Goal: Task Accomplishment & Management: Manage account settings

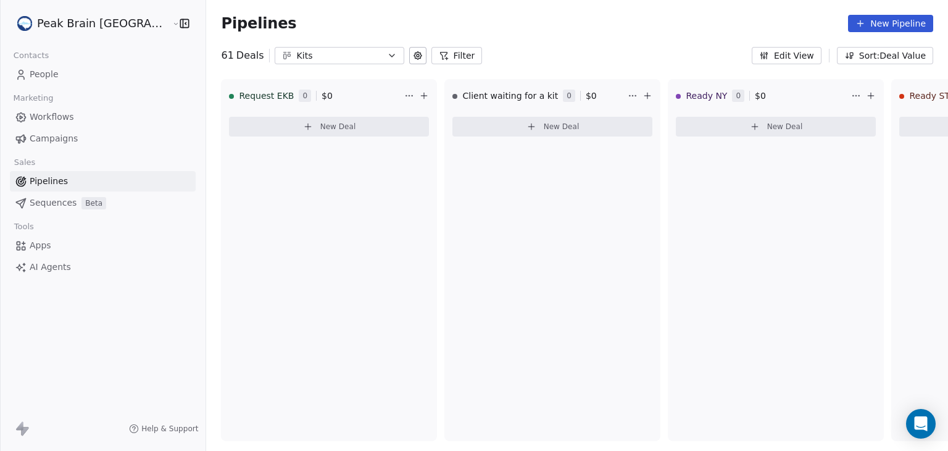
click at [387, 57] on icon "button" at bounding box center [392, 56] width 10 height 10
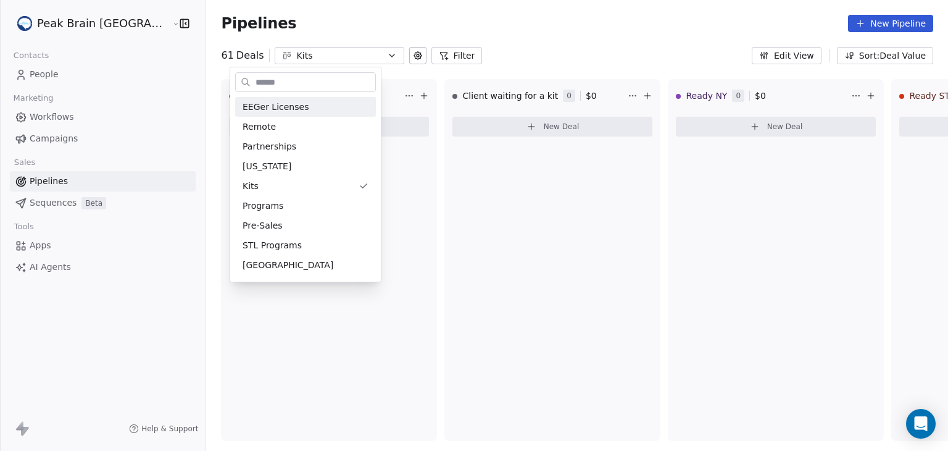
click at [368, 52] on html "Peak Brain [GEOGRAPHIC_DATA] Contacts People Marketing Workflows Campaigns Sale…" at bounding box center [474, 225] width 948 height 451
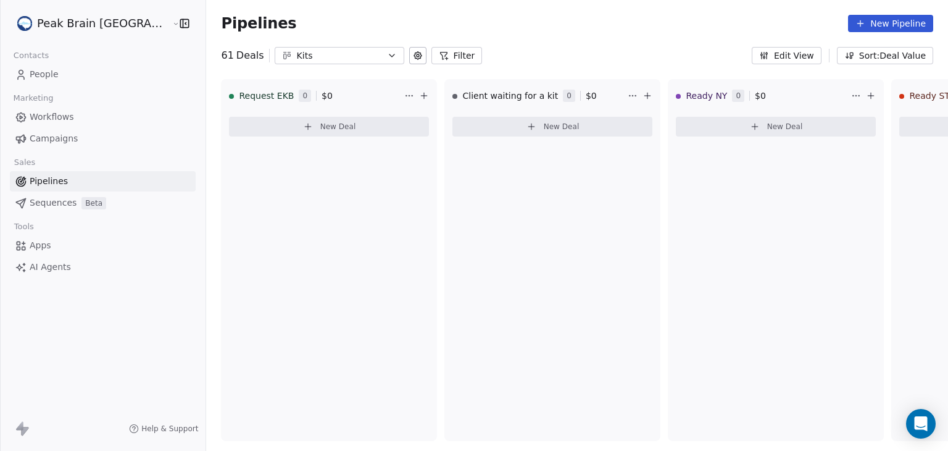
click at [414, 57] on icon at bounding box center [417, 55] width 7 height 7
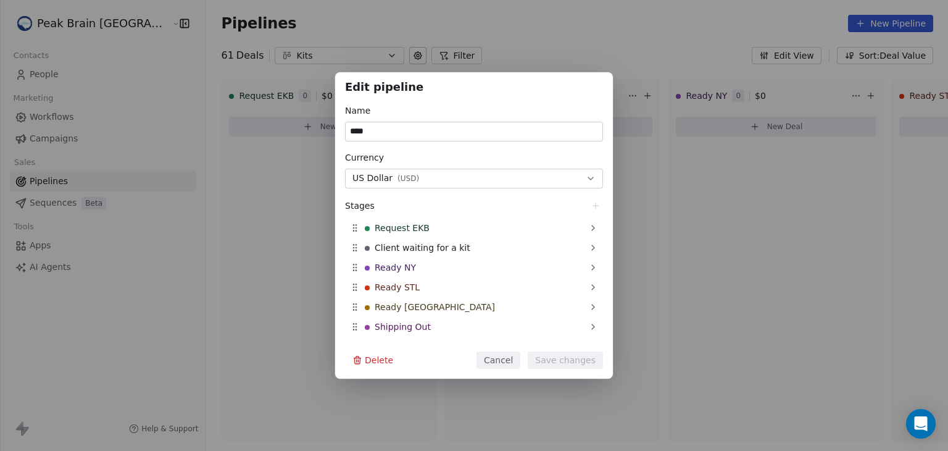
click at [501, 362] on button "Cancel" at bounding box center [499, 359] width 44 height 17
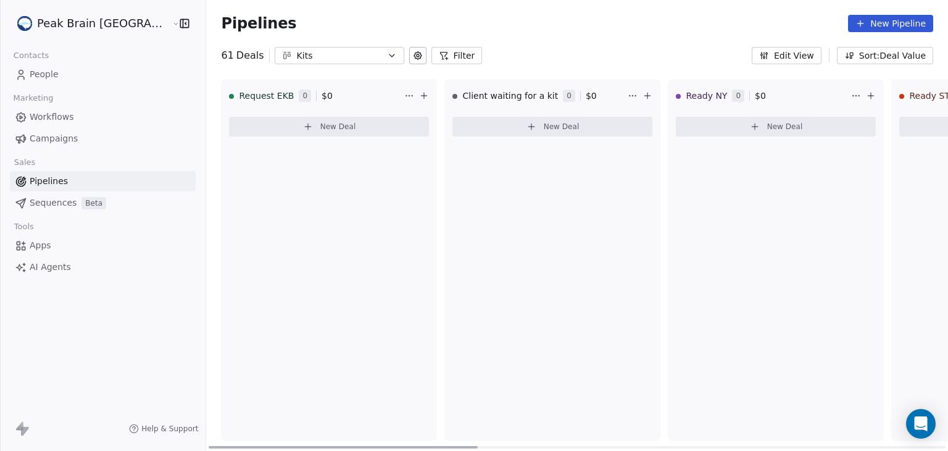
click at [232, 203] on div "Request EKB 0 $ 0 New Deal" at bounding box center [329, 260] width 216 height 362
